Goal: Check status: Check status

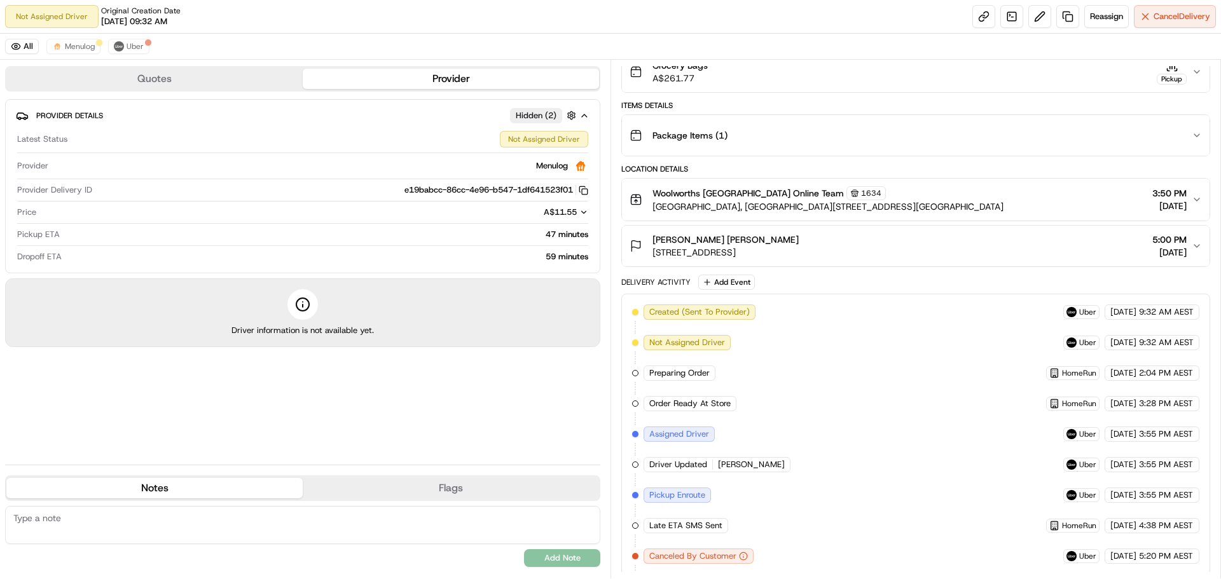
scroll to position [167, 0]
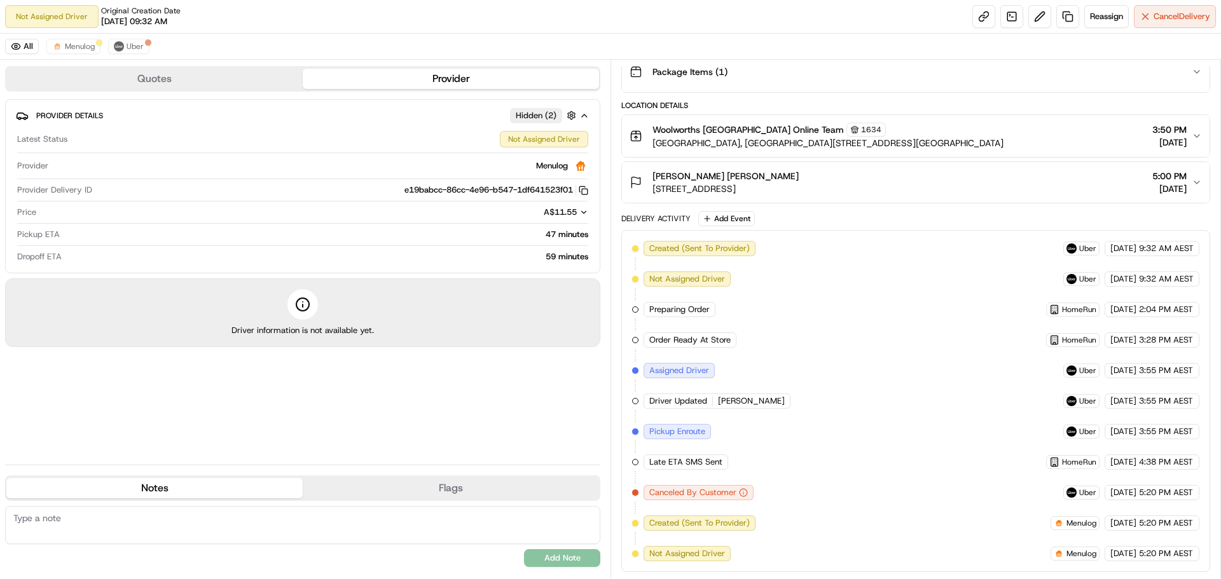
click at [744, 495] on icon "button" at bounding box center [743, 492] width 9 height 9
click at [743, 494] on icon "button" at bounding box center [743, 493] width 0 height 1
click at [422, 475] on div "Quotes Provider Provider Details Hidden ( 2 ) Latest Status Not Assigned Driver…" at bounding box center [305, 319] width 610 height 519
click at [427, 484] on button "Flags" at bounding box center [451, 488] width 296 height 20
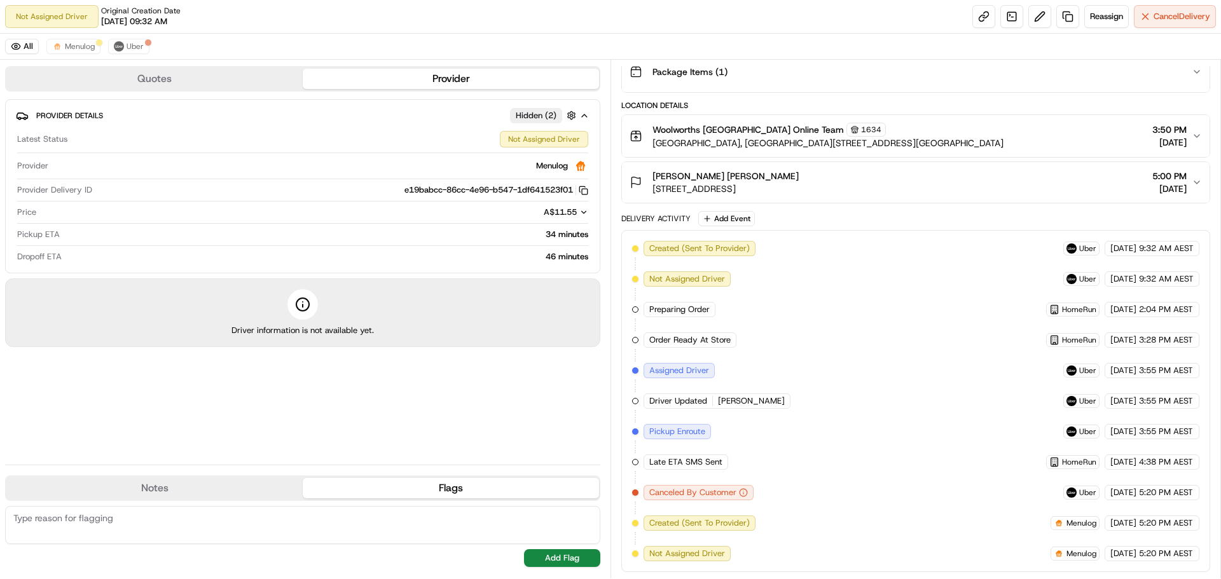
click at [273, 490] on button "Notes" at bounding box center [154, 488] width 296 height 20
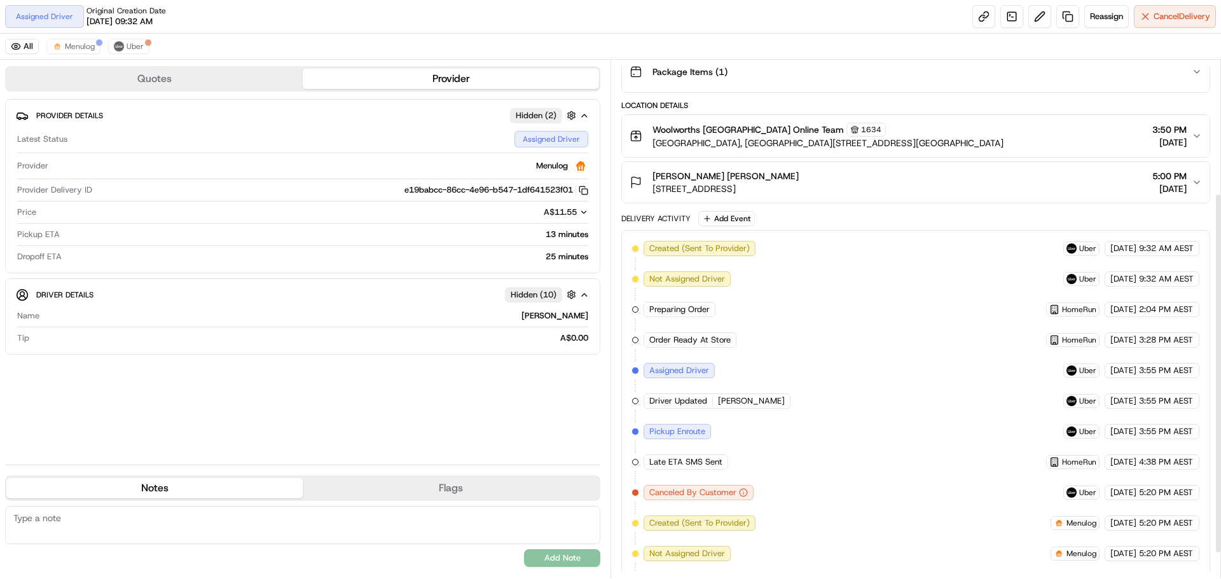
scroll to position [228, 0]
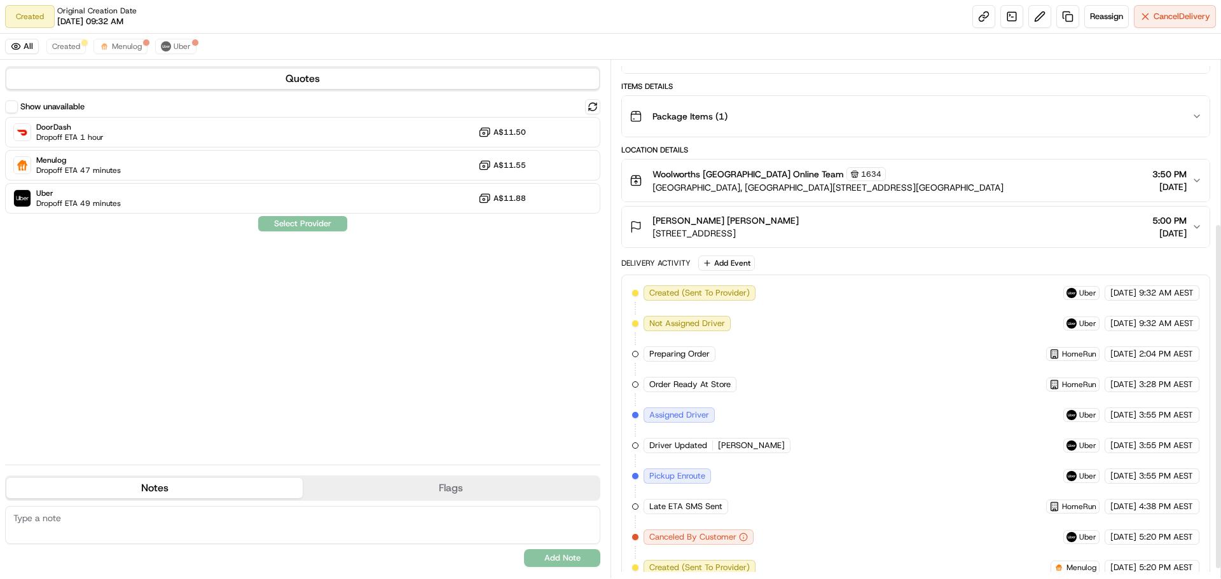
scroll to position [258, 0]
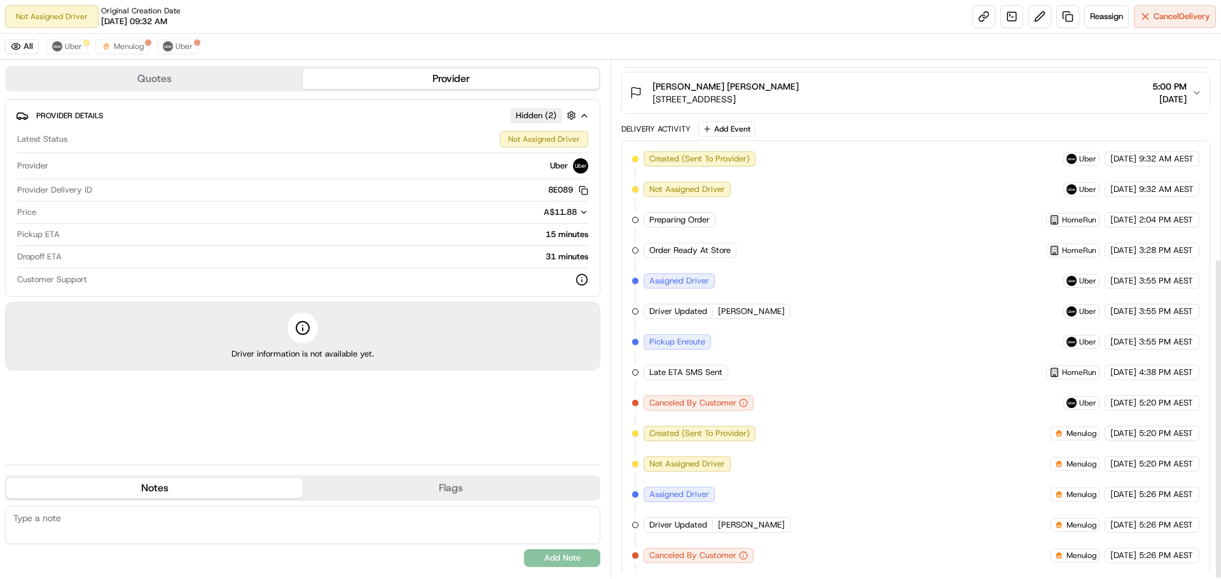
scroll to position [319, 0]
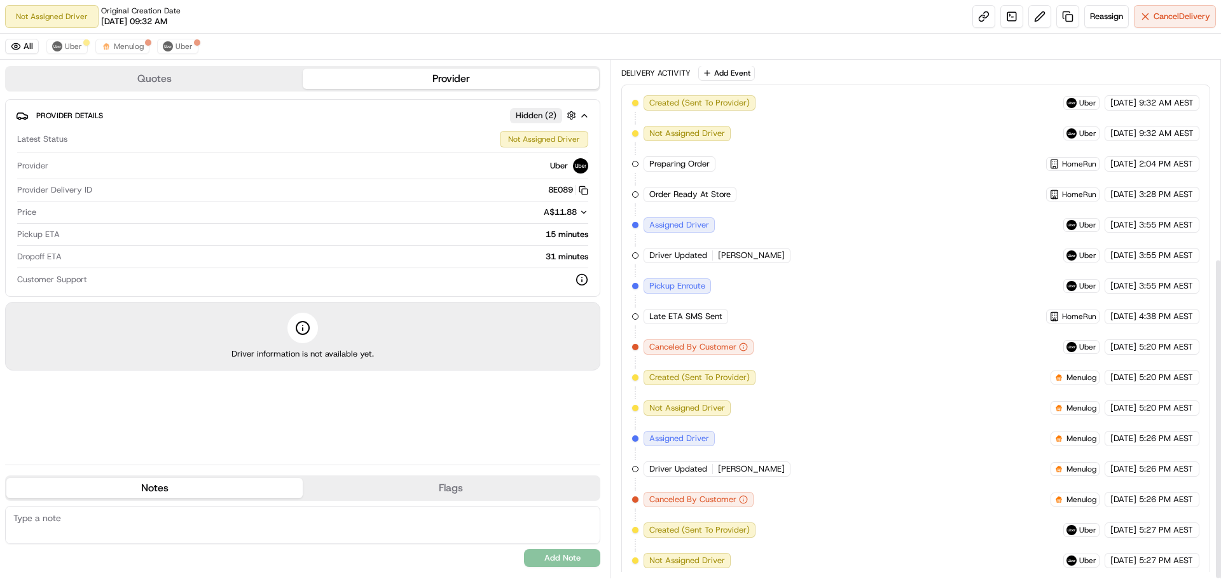
scroll to position [319, 0]
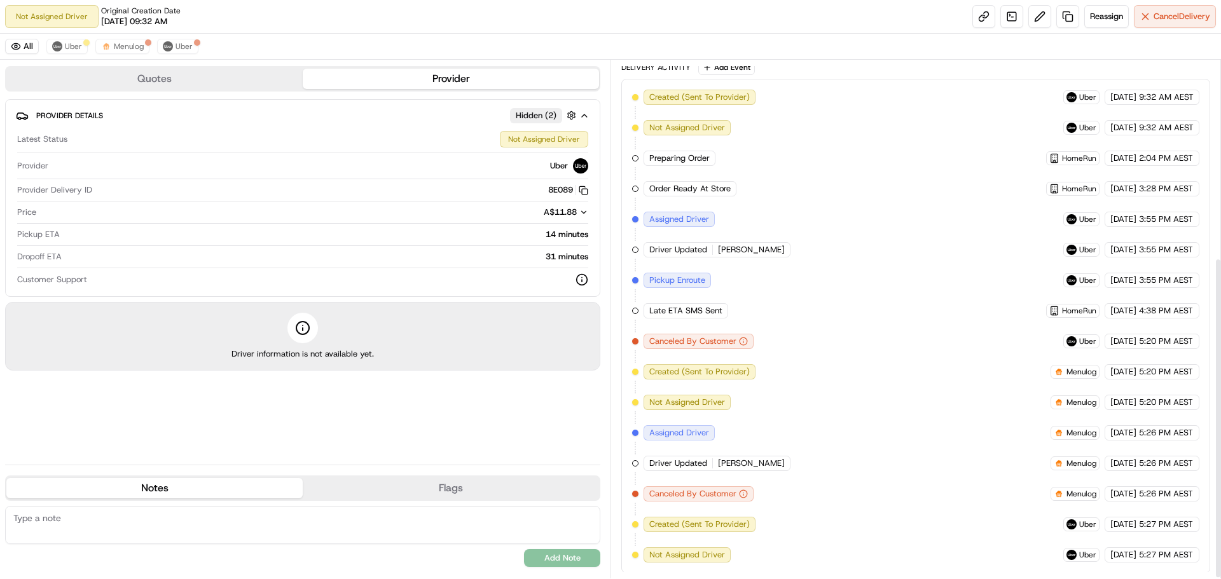
scroll to position [319, 0]
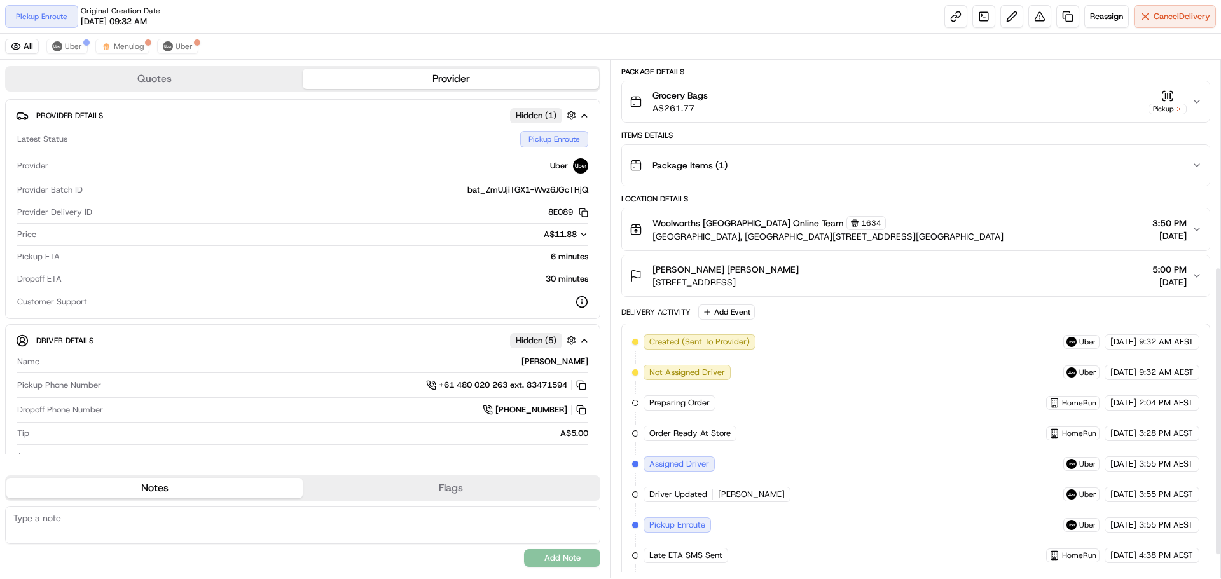
scroll to position [411, 0]
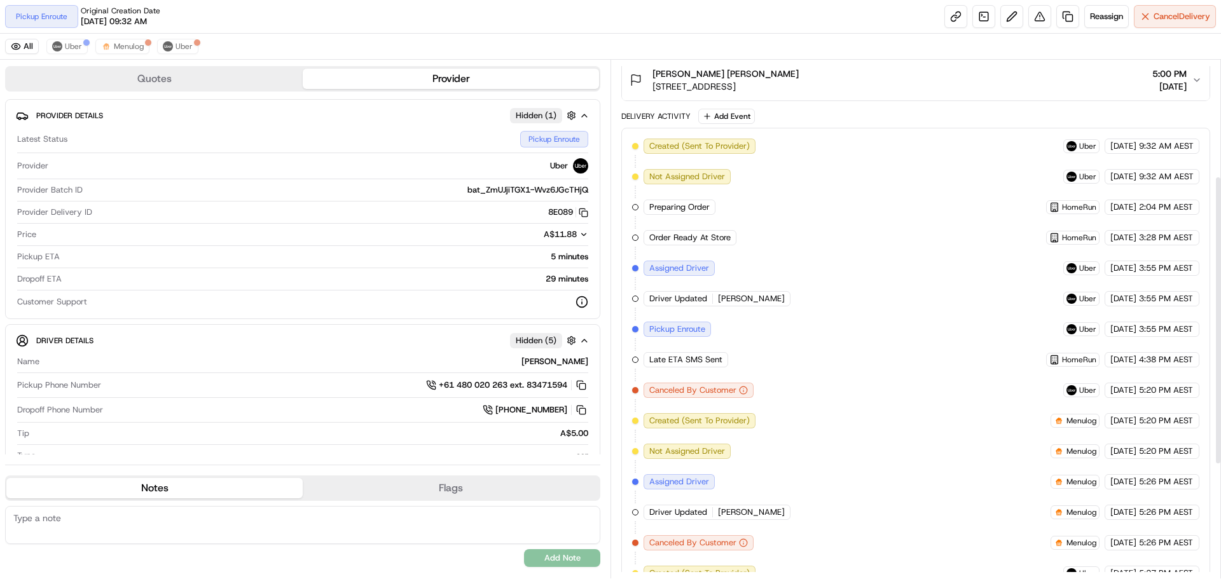
scroll to position [411, 0]
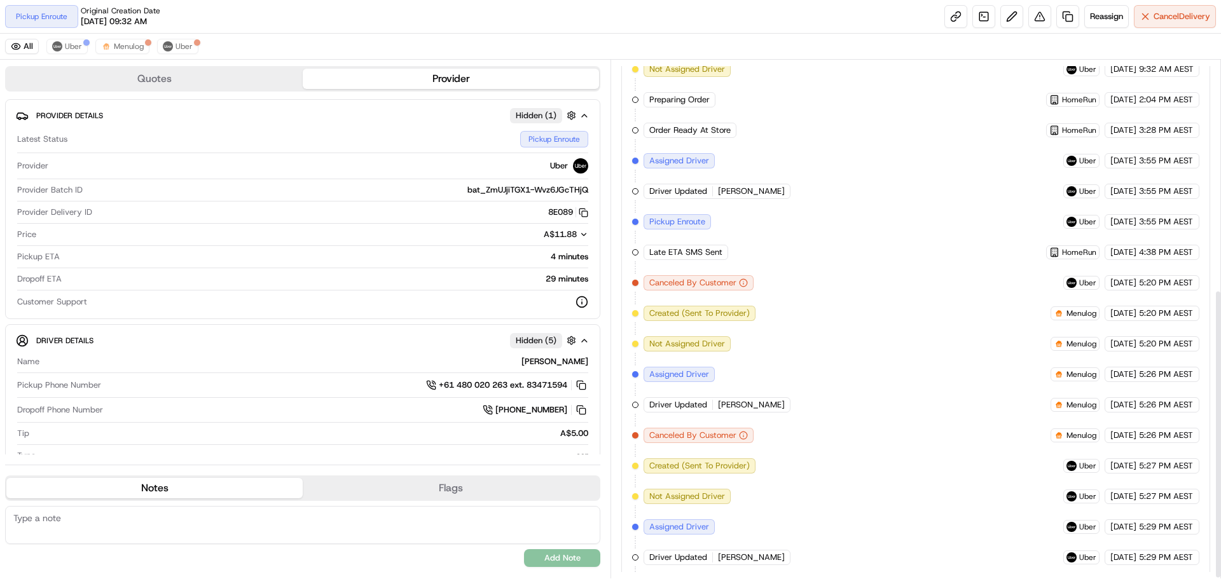
scroll to position [411, 0]
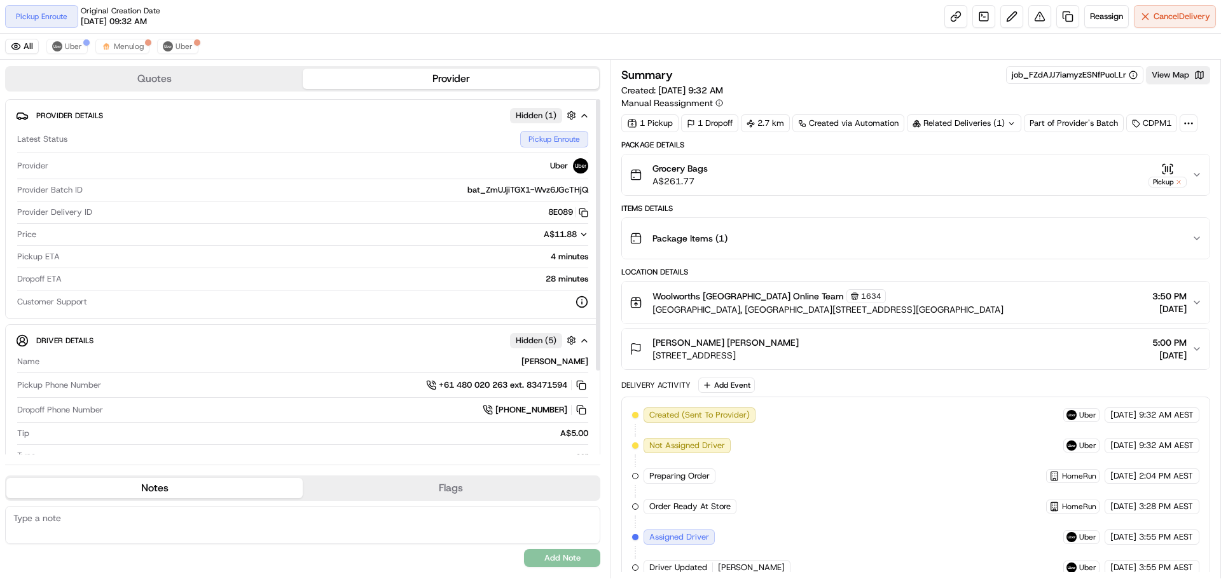
scroll to position [411, 0]
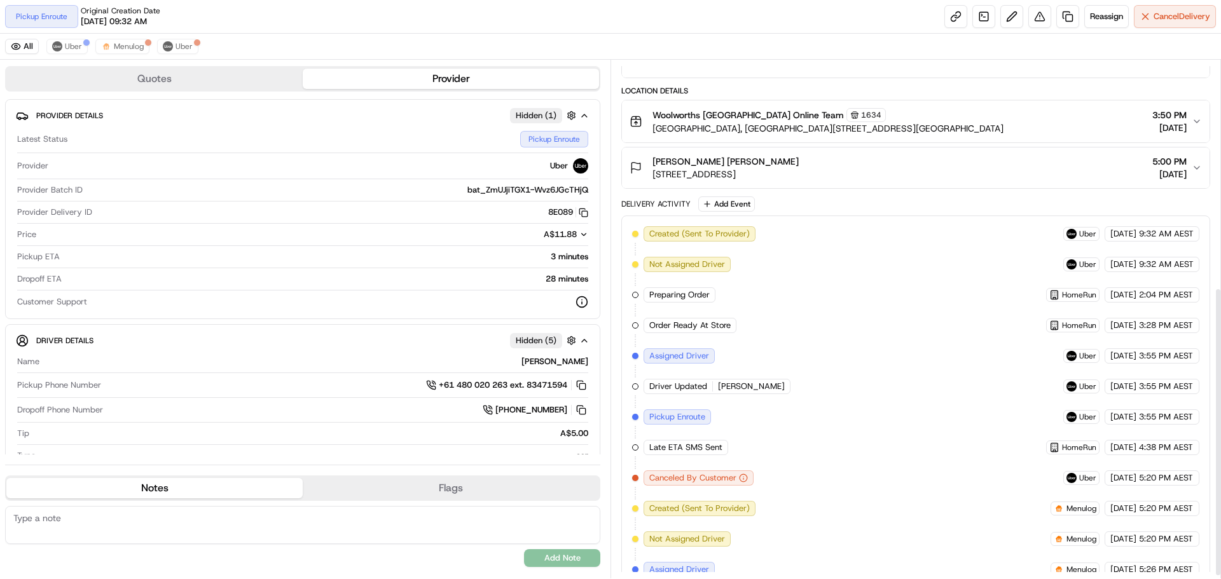
scroll to position [411, 0]
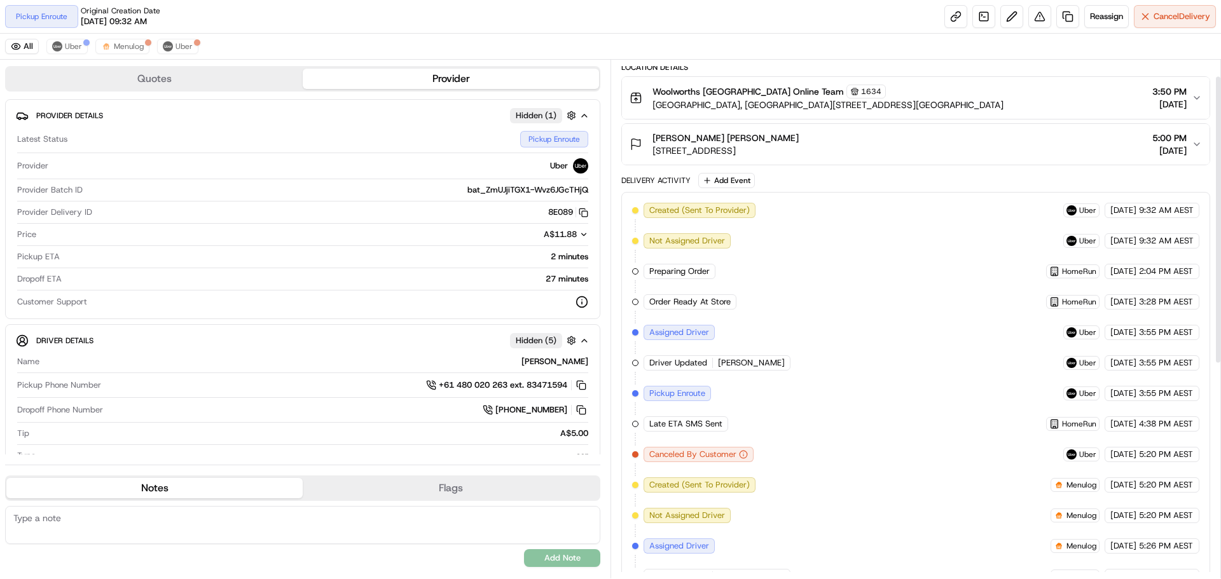
scroll to position [29, 0]
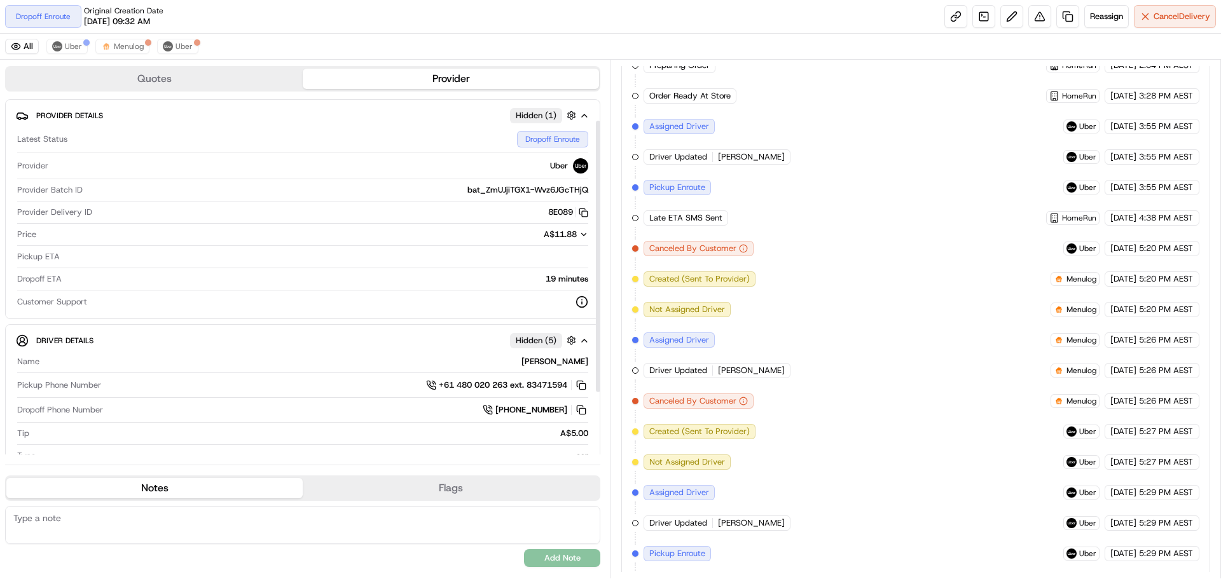
scroll to position [109, 0]
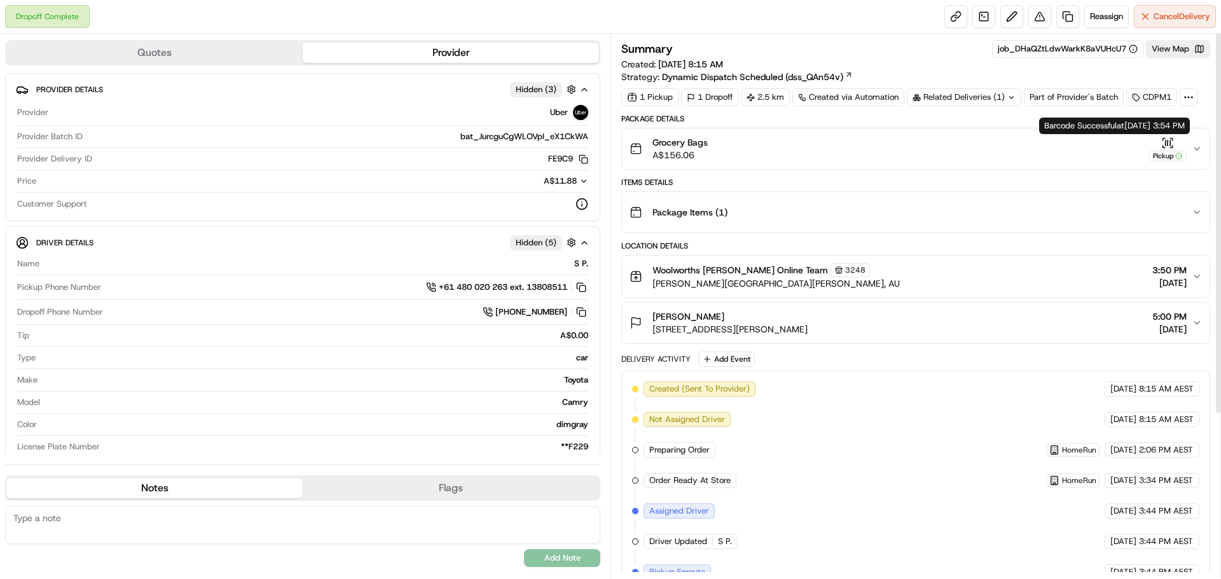
click at [1197, 151] on icon "button" at bounding box center [1196, 149] width 10 height 10
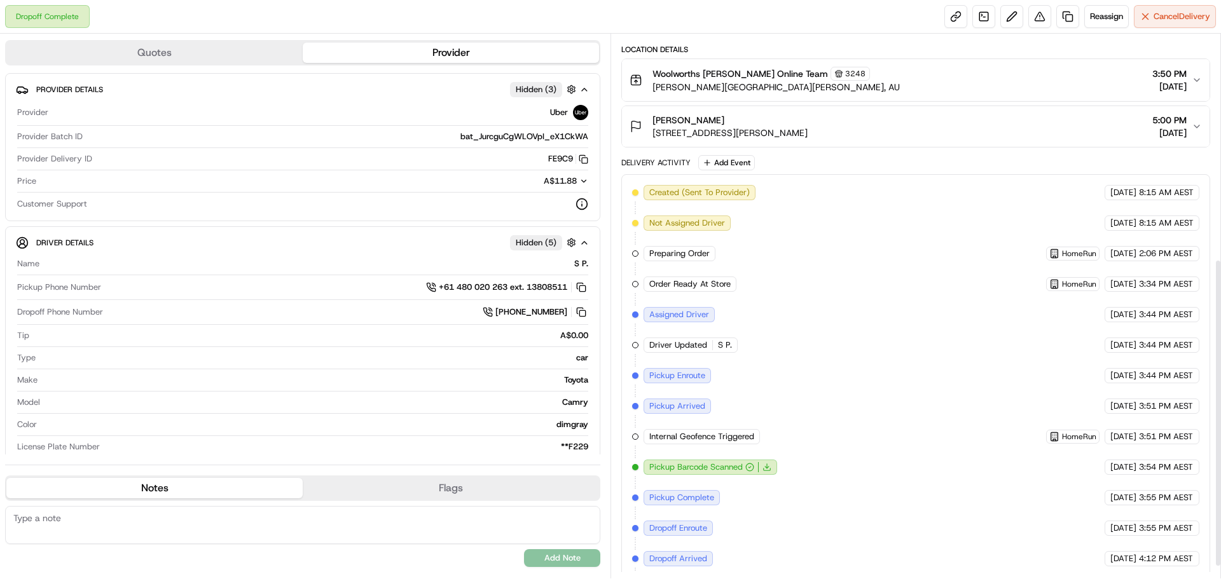
scroll to position [417, 0]
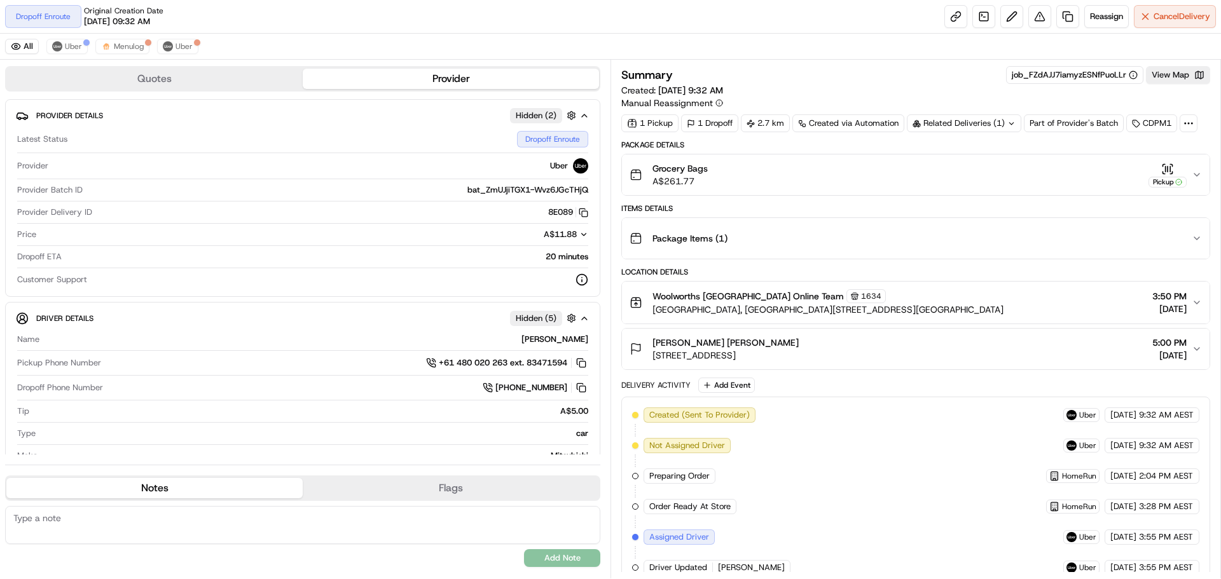
click at [1183, 62] on div "Summary job_FZdAJJ7iamyzESNfPuoLLr View Map Created: [DATE] 9:32 AM Manual Reas…" at bounding box center [915, 319] width 610 height 519
click at [1179, 73] on button "View Map" at bounding box center [1178, 75] width 64 height 18
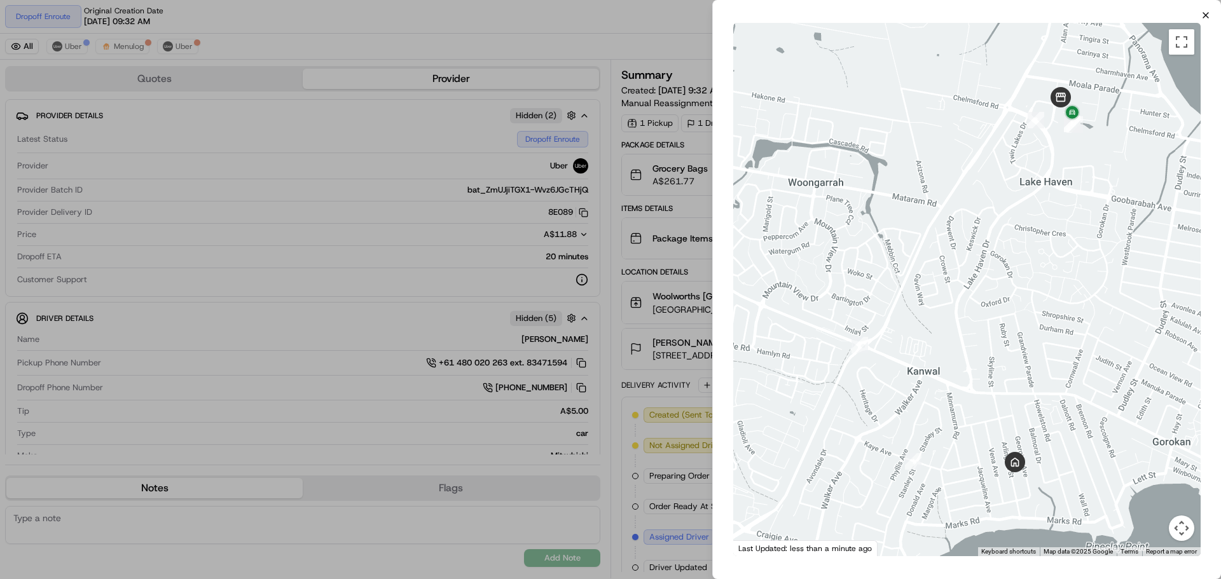
click at [1203, 15] on icon "button" at bounding box center [1205, 15] width 10 height 10
